Goal: Task Accomplishment & Management: Manage account settings

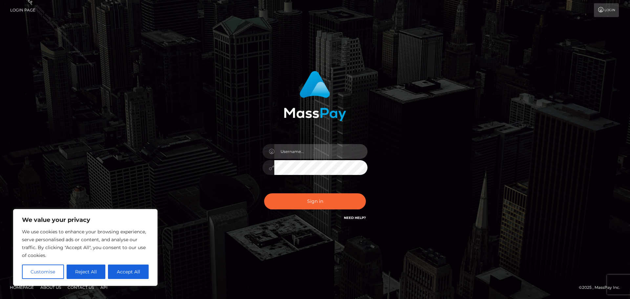
click at [302, 152] on input "text" at bounding box center [320, 151] width 93 height 15
type input "Philip.Silversocial"
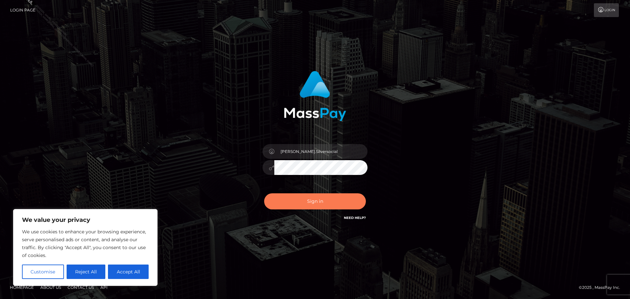
click at [319, 200] on button "Sign in" at bounding box center [315, 201] width 102 height 16
click at [446, 171] on div "Philip.Silversocial Sign in" at bounding box center [315, 149] width 374 height 167
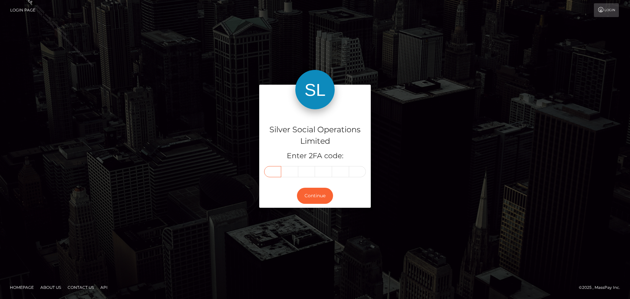
click at [274, 172] on input "text" at bounding box center [272, 171] width 17 height 11
type input "5"
type input "1"
type input "9"
type input "5"
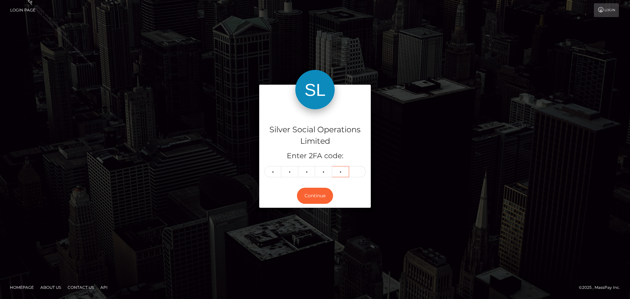
type input "8"
type input "2"
